Goal: Task Accomplishment & Management: Manage account settings

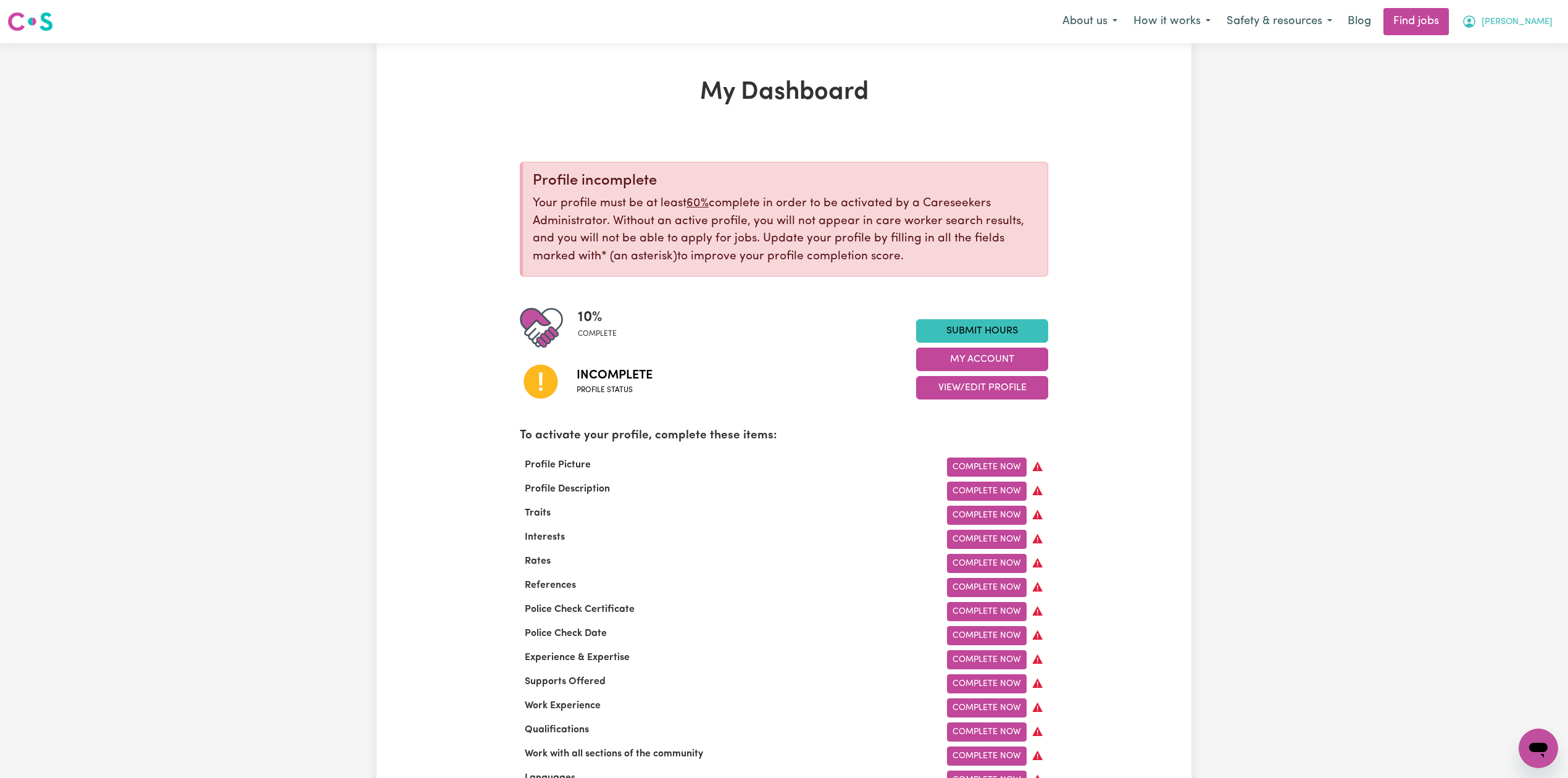
click at [1525, 25] on button "[PERSON_NAME]" at bounding box center [1507, 22] width 107 height 26
click at [1522, 90] on link "Logout" at bounding box center [1511, 95] width 97 height 24
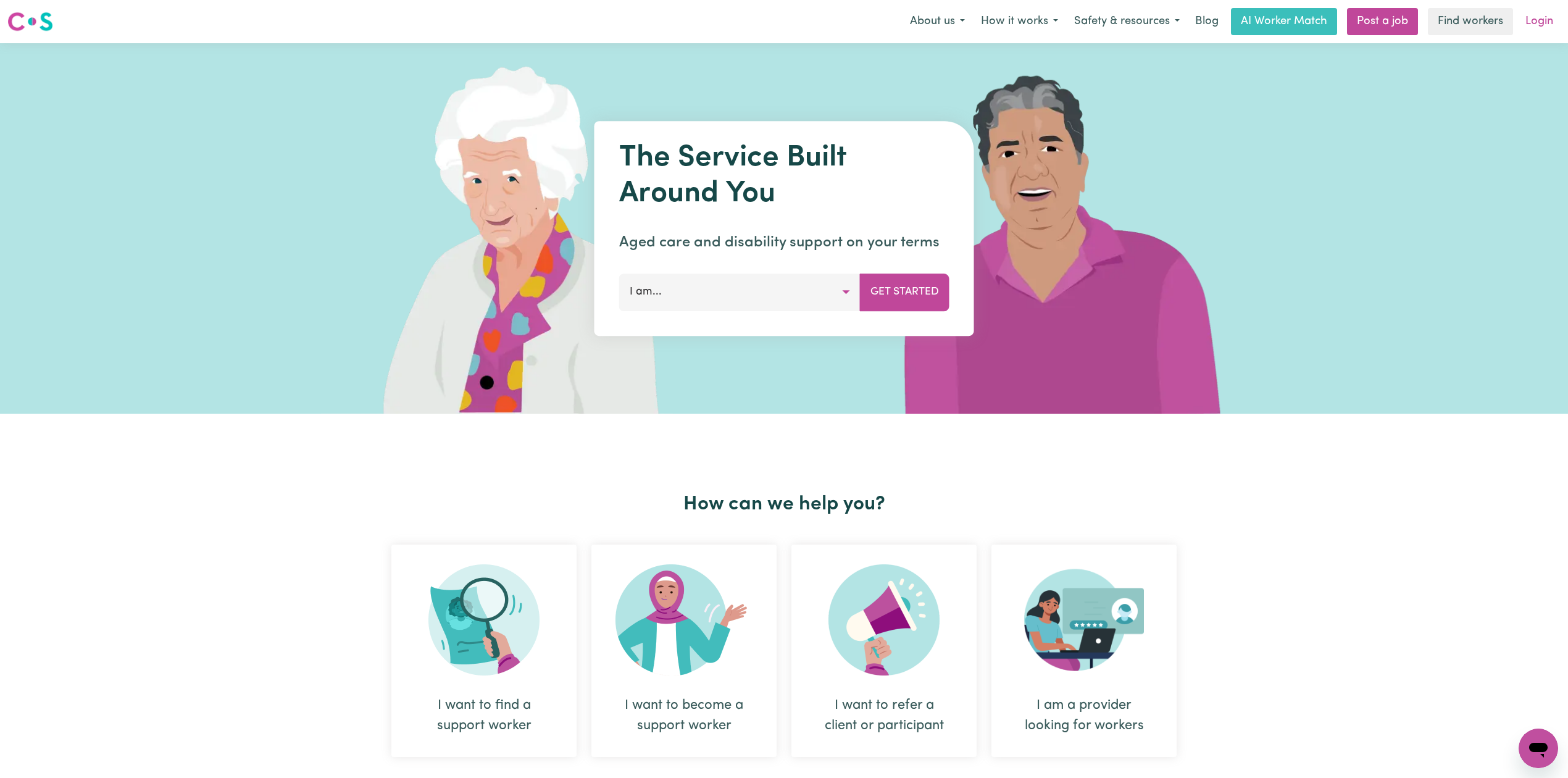
click at [1544, 18] on link "Login" at bounding box center [1539, 22] width 43 height 27
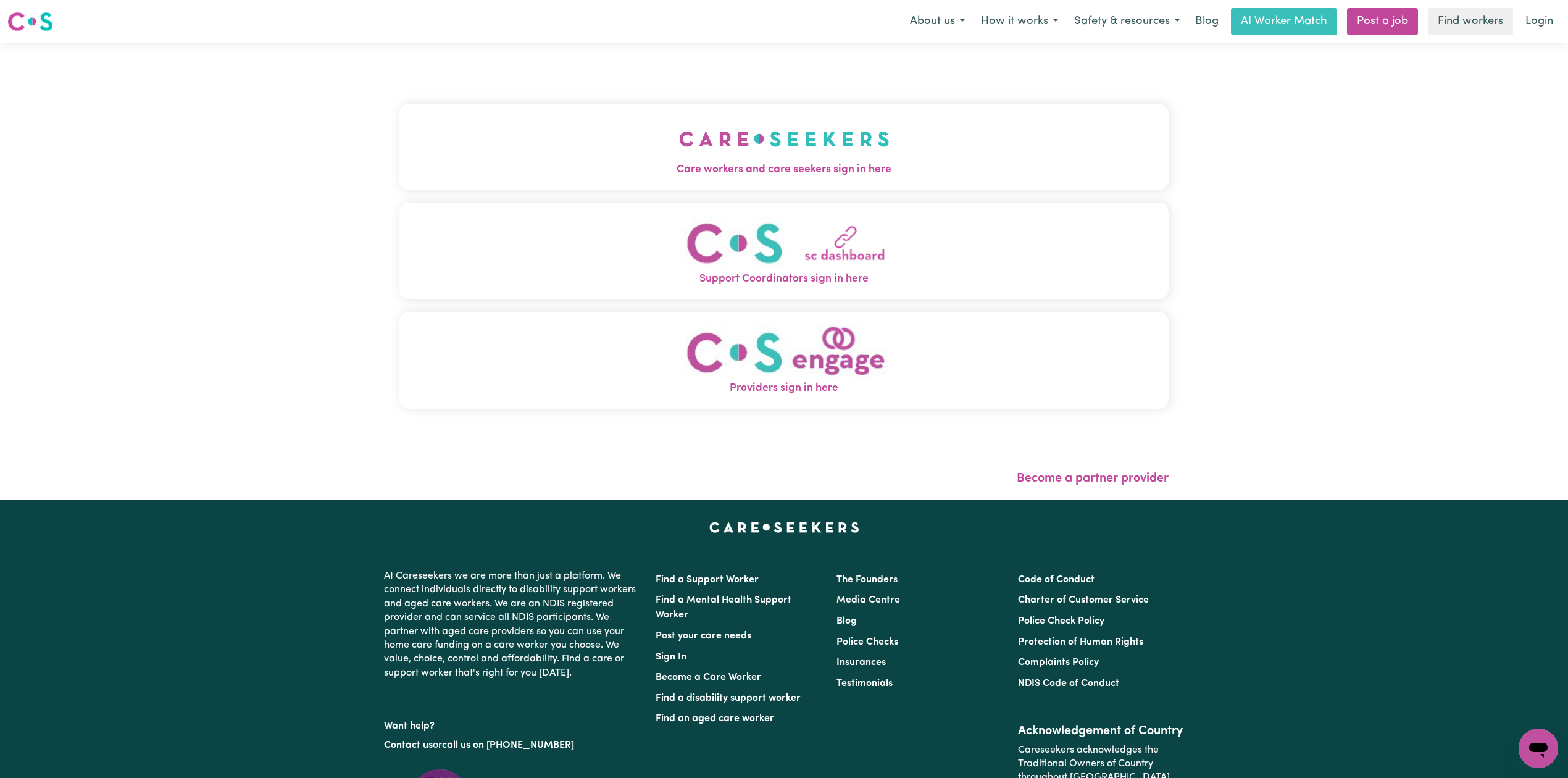
click at [657, 119] on div "Care workers and care seekers sign in here Support Coordinators sign in here Pr…" at bounding box center [784, 271] width 784 height 457
drag, startPoint x: 576, startPoint y: 136, endPoint x: 523, endPoint y: 156, distance: 56.6
click at [573, 137] on button "Care workers and care seekers sign in here" at bounding box center [783, 147] width 769 height 86
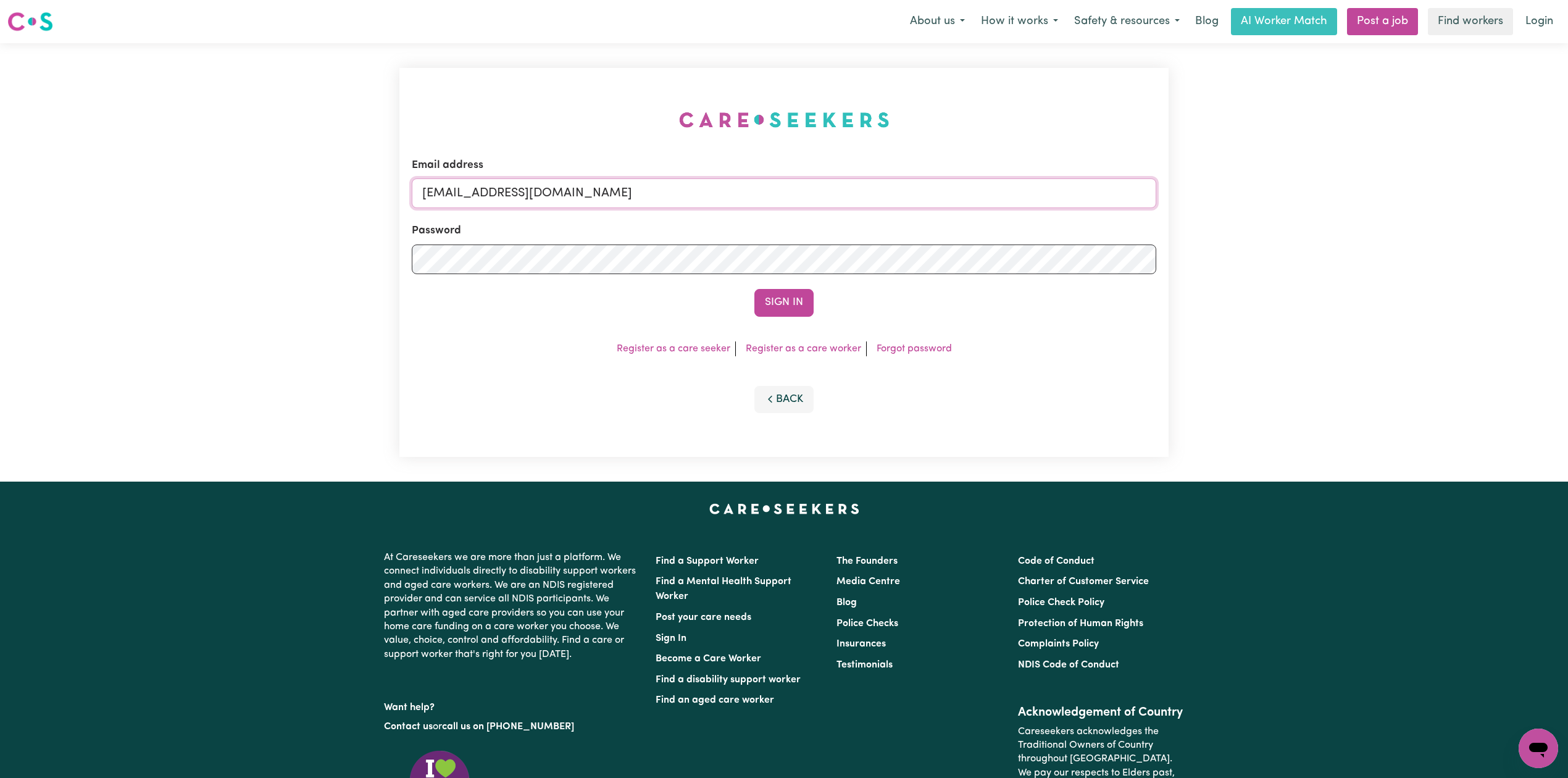
click at [614, 192] on input "[EMAIL_ADDRESS][DOMAIN_NAME]" at bounding box center [784, 193] width 745 height 30
drag, startPoint x: 487, startPoint y: 184, endPoint x: 840, endPoint y: 195, distance: 353.2
click at [840, 195] on input "Superuser~[EMAIL_ADDRESS][DOMAIN_NAME]" at bounding box center [784, 193] width 745 height 30
type input "Superuser~[EMAIL_ADDRESS][DOMAIN_NAME]"
click at [773, 289] on form "Email address Superuser~[EMAIL_ADDRESS][DOMAIN_NAME] Password Sign In" at bounding box center [784, 237] width 745 height 159
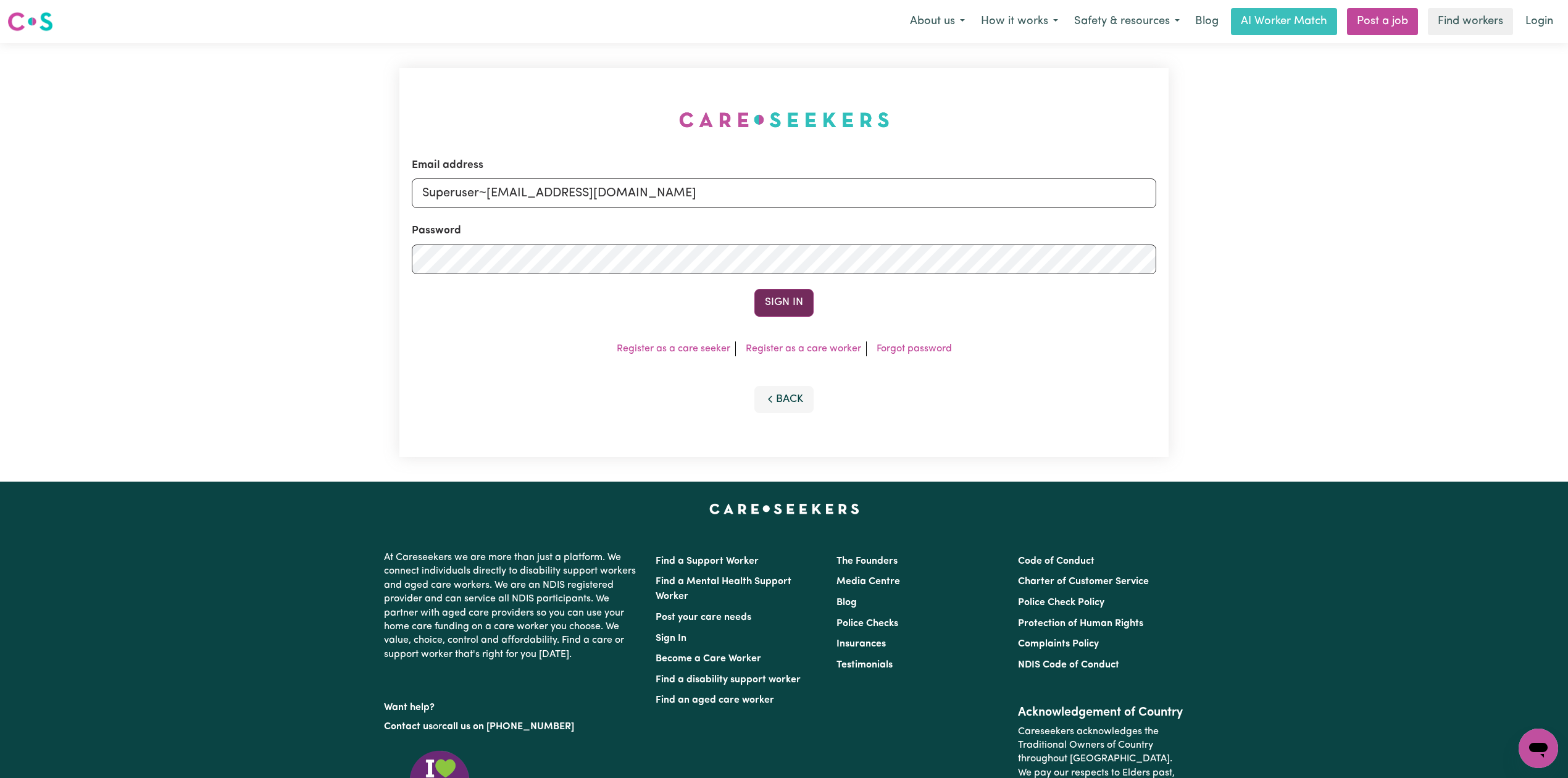
click at [776, 307] on button "Sign In" at bounding box center [784, 303] width 59 height 27
